Goal: Check status: Check status

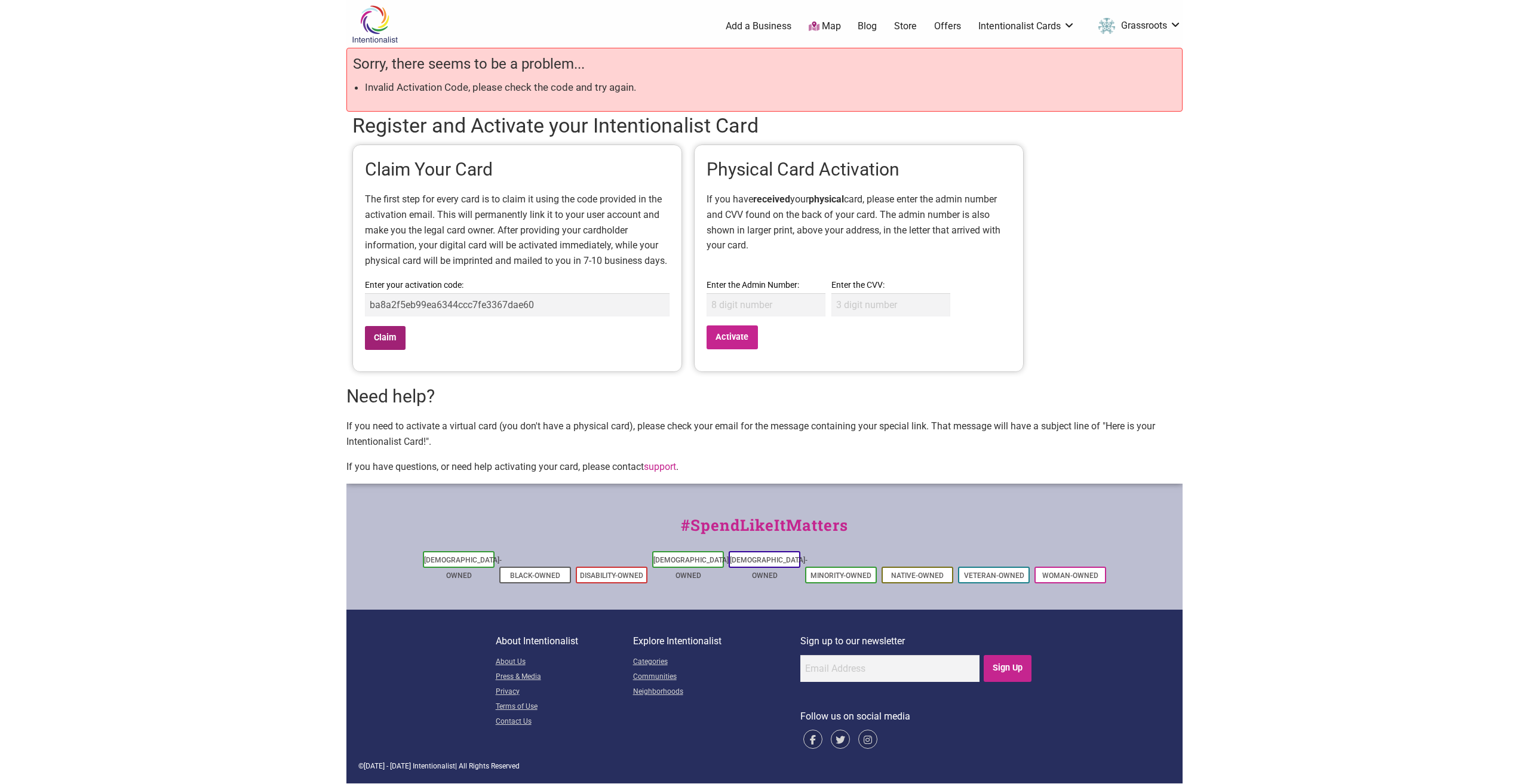
click at [388, 338] on input "Claim" at bounding box center [386, 338] width 41 height 25
click at [1121, 86] on link "My Cards" at bounding box center [1136, 84] width 72 height 14
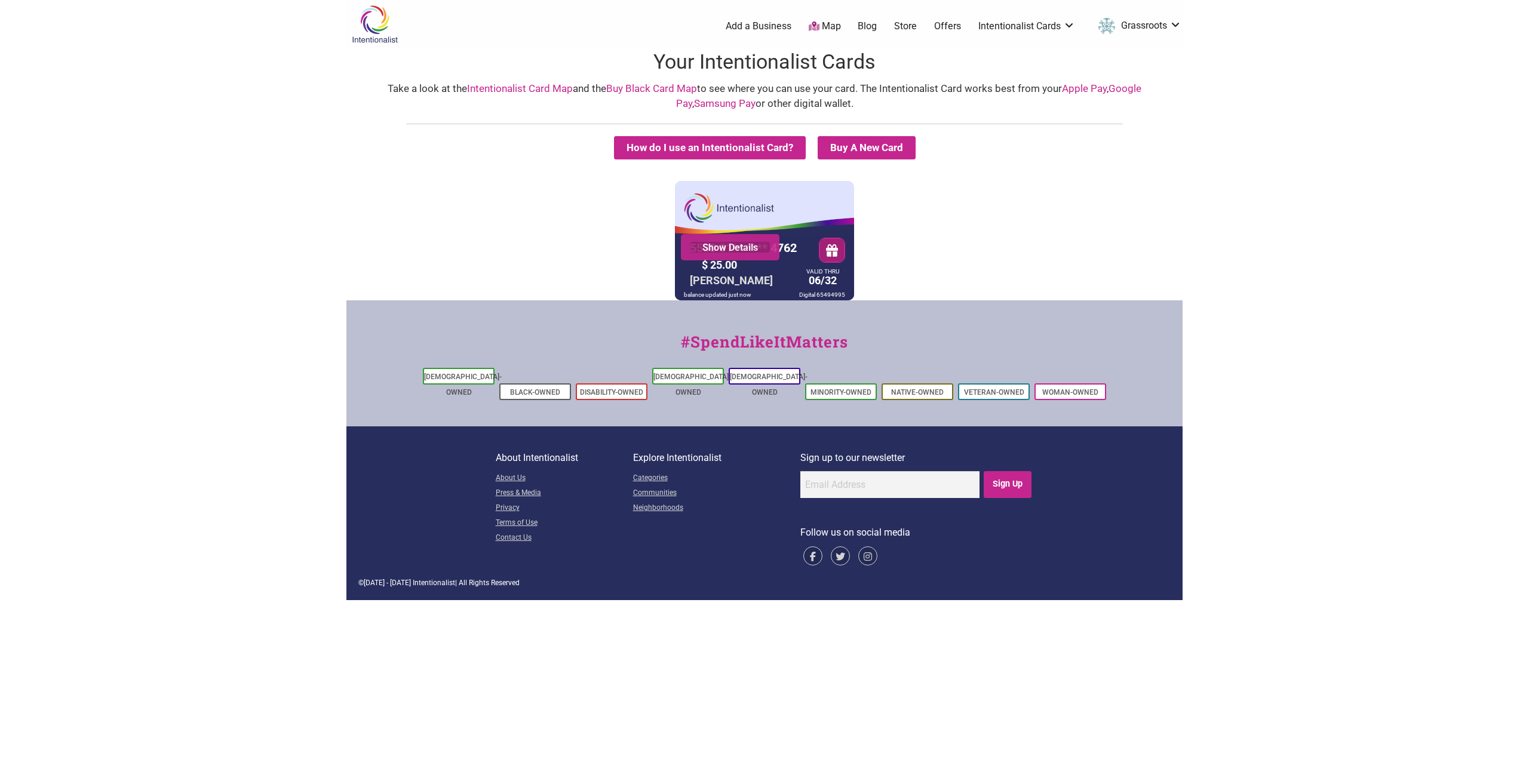
click at [743, 247] on link "Show Details" at bounding box center [730, 247] width 81 height 12
click at [763, 141] on button "How do I use an Intentionalist Card?" at bounding box center [710, 147] width 192 height 23
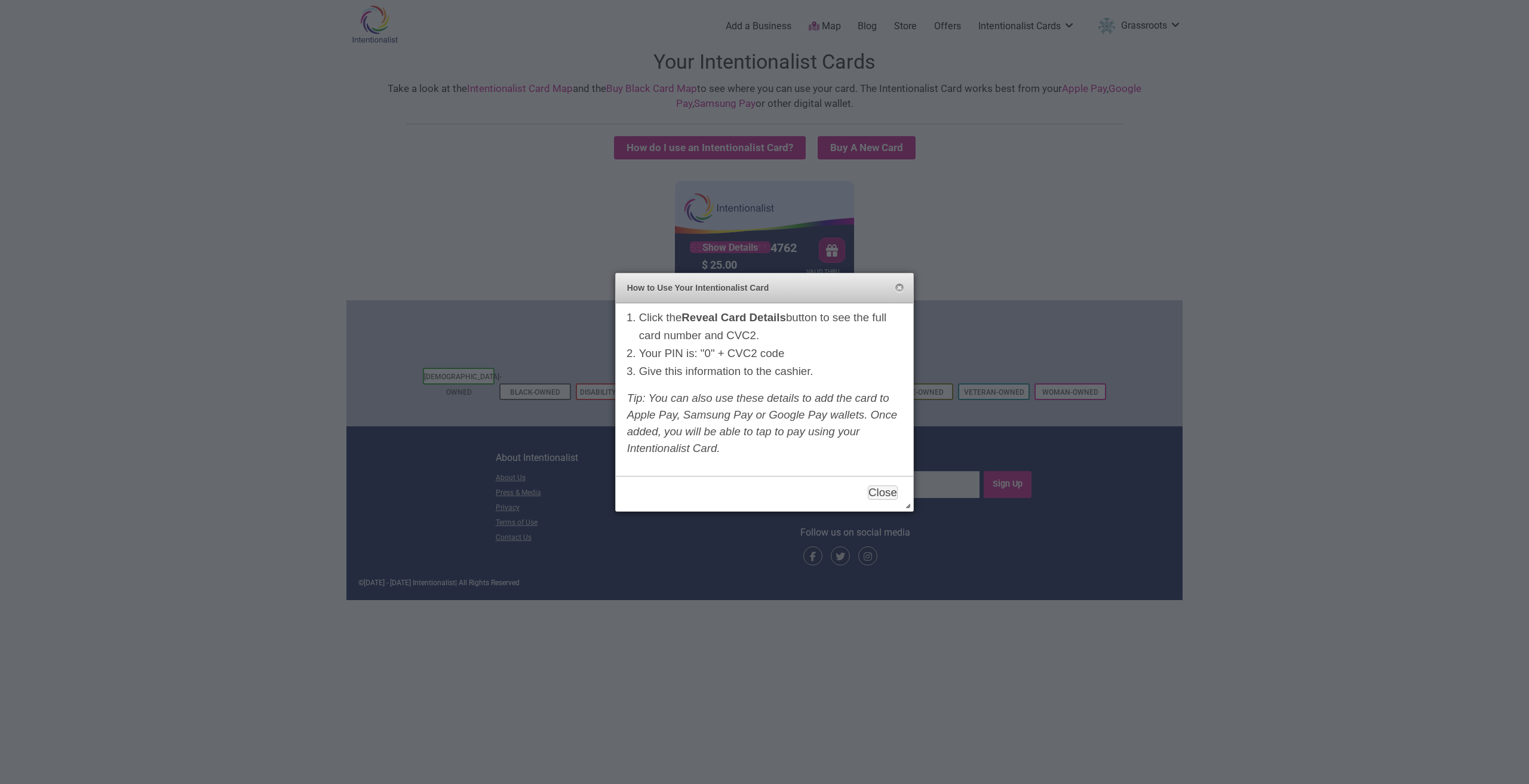
click at [585, 317] on div at bounding box center [764, 392] width 1529 height 784
click at [894, 284] on div "How to Use Your Intentionalist Card Close" at bounding box center [764, 288] width 298 height 30
click at [908, 289] on div "How to Use Your Intentionalist Card Close" at bounding box center [764, 288] width 298 height 30
click at [898, 286] on button "Close" at bounding box center [900, 288] width 10 height 10
